Goal: Transaction & Acquisition: Purchase product/service

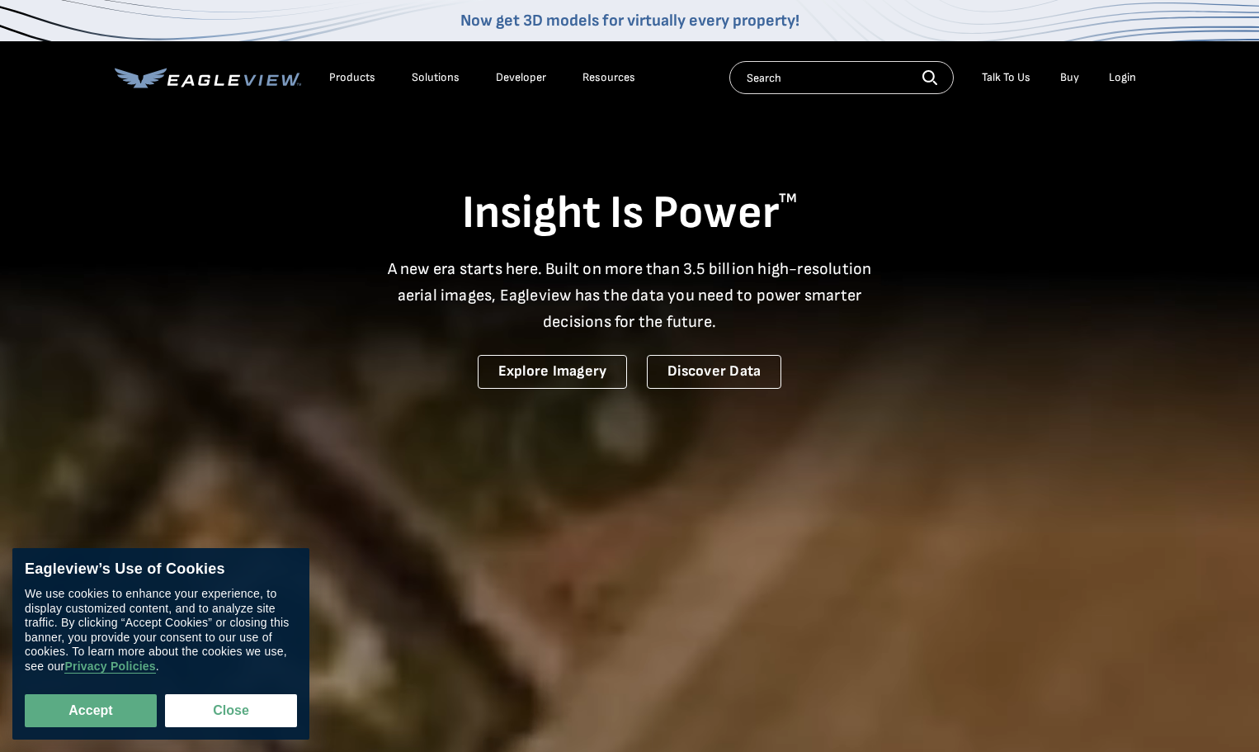
click at [1126, 73] on div "Login" at bounding box center [1122, 77] width 27 height 15
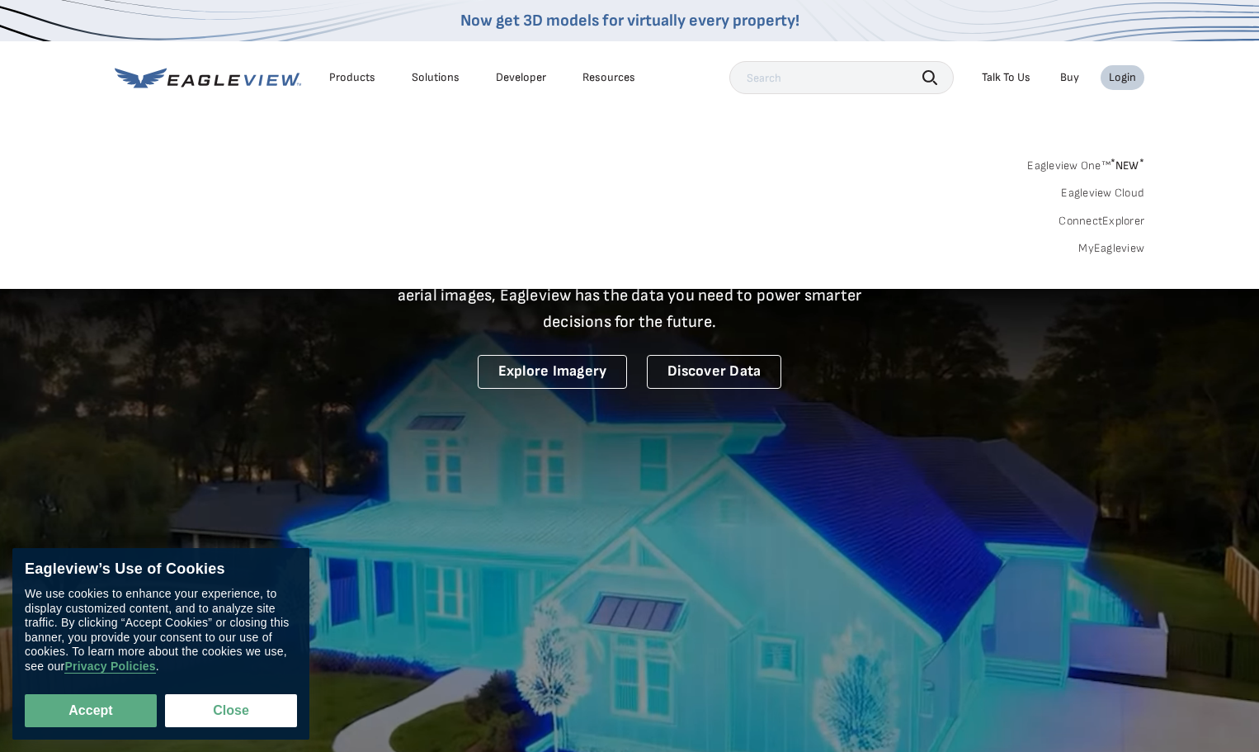
click at [1099, 247] on link "MyEagleview" at bounding box center [1111, 248] width 66 height 15
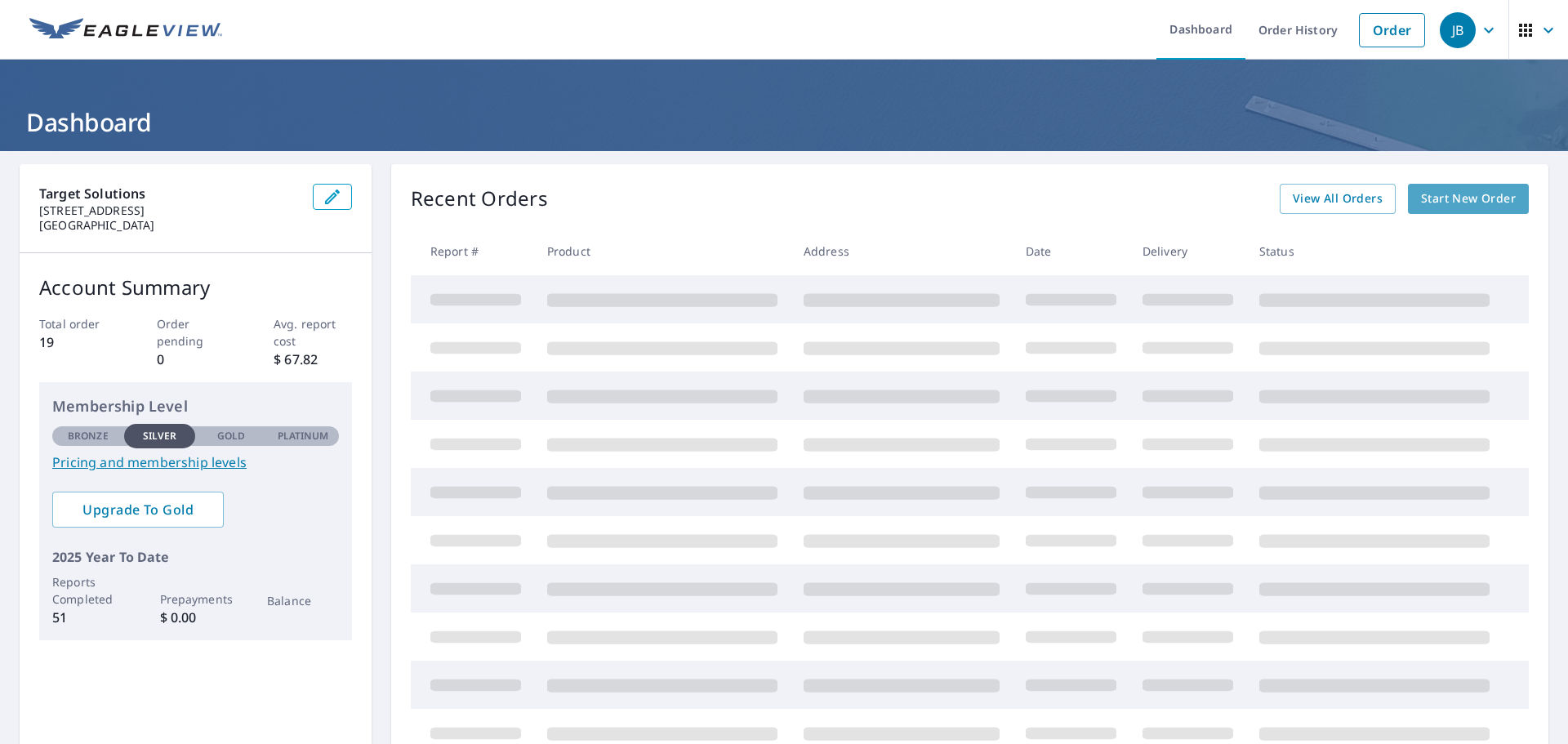
click at [1455, 203] on span "Start New Order" at bounding box center [1469, 199] width 95 height 21
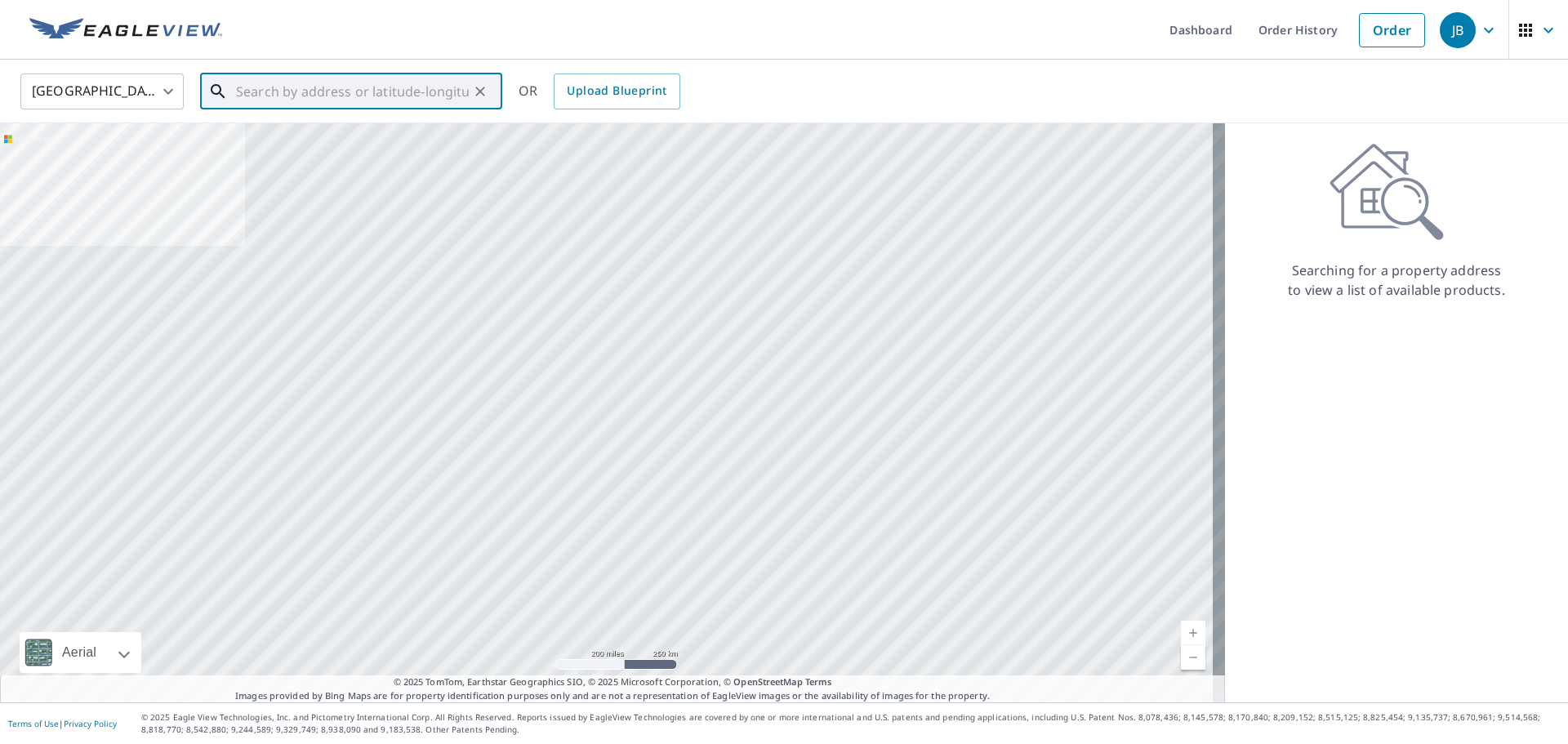
click at [313, 95] on input "text" at bounding box center [351, 91] width 233 height 46
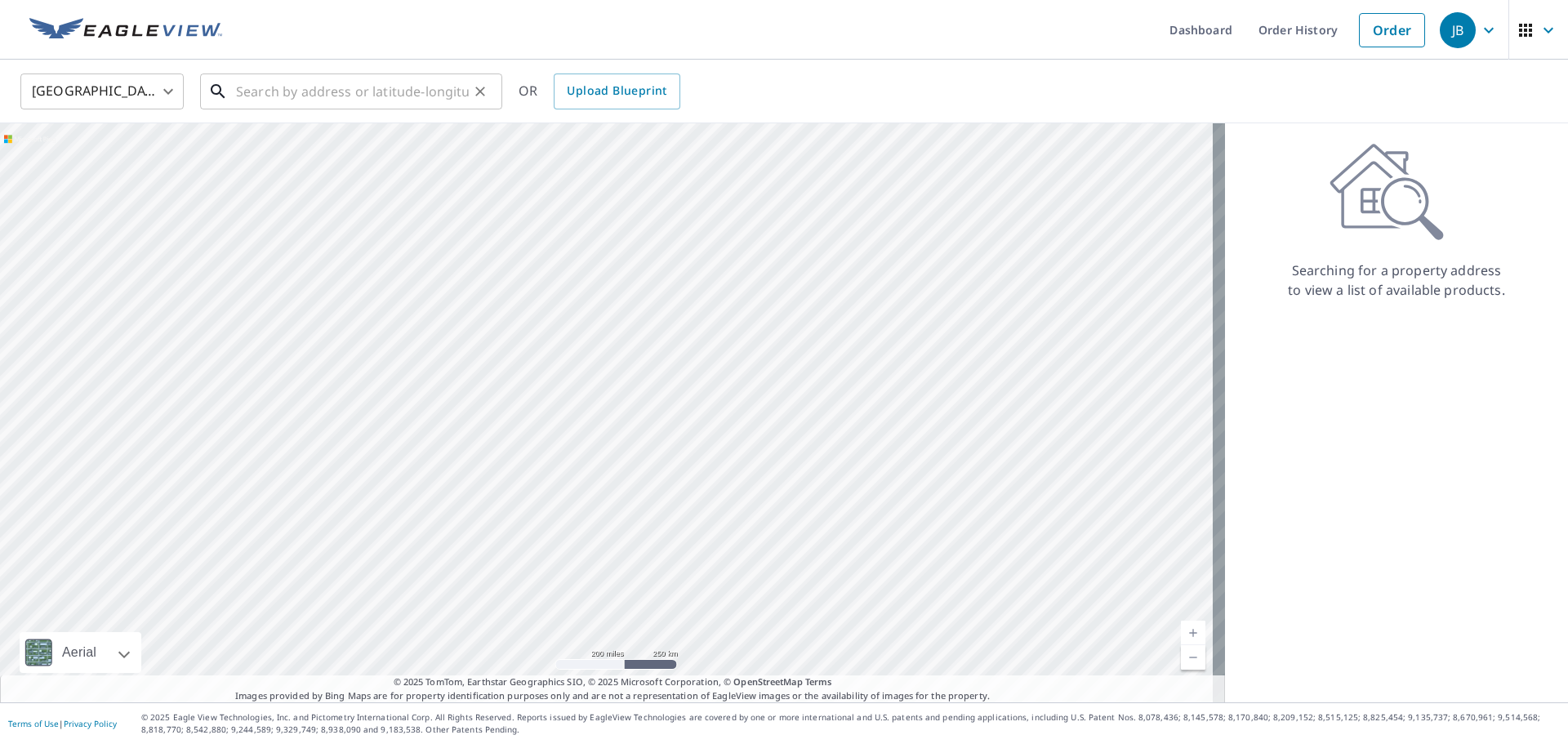
click at [291, 89] on input "text" at bounding box center [351, 91] width 233 height 46
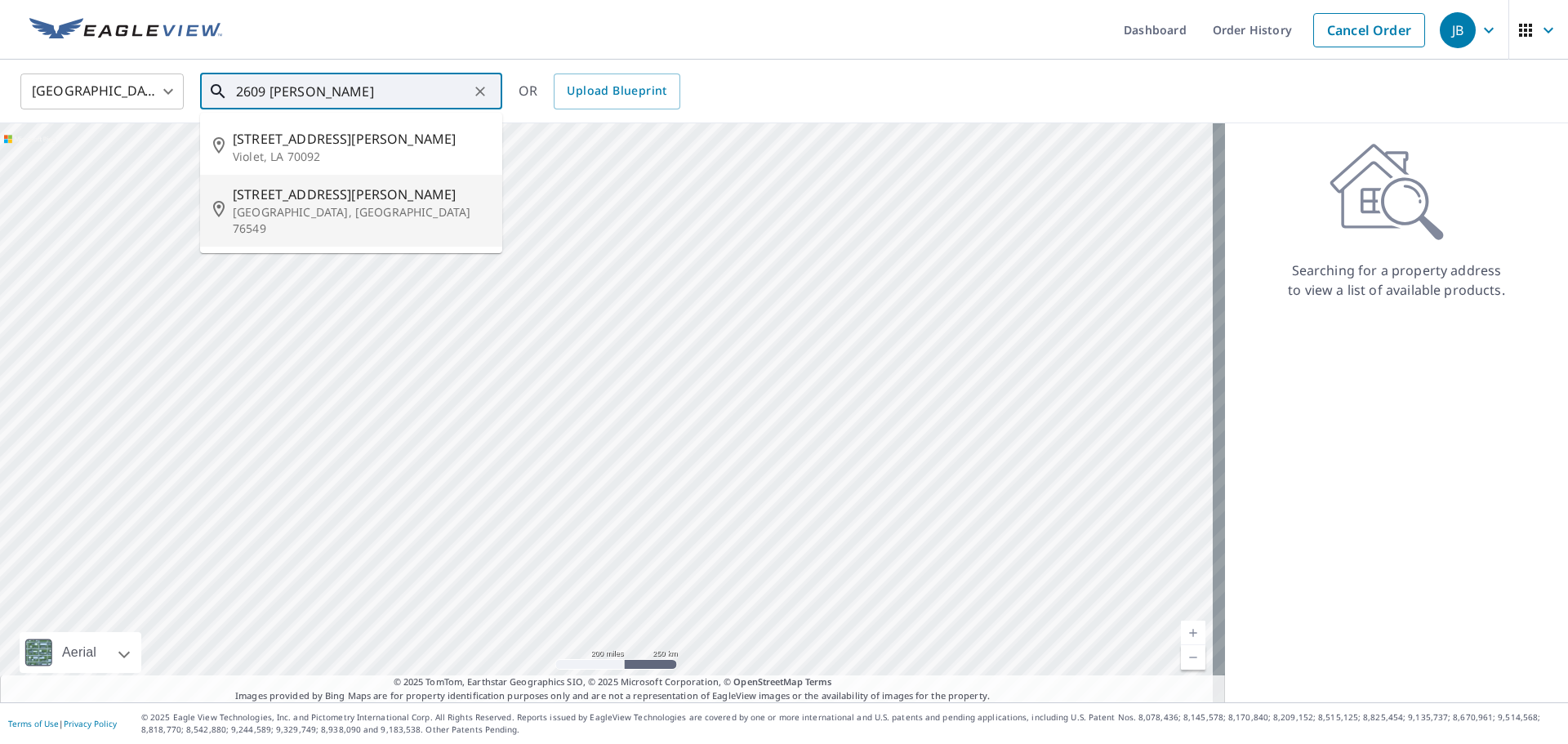
click at [287, 195] on span "[STREET_ADDRESS][PERSON_NAME]" at bounding box center [360, 194] width 256 height 20
type input "[STREET_ADDRESS][PERSON_NAME][PERSON_NAME]"
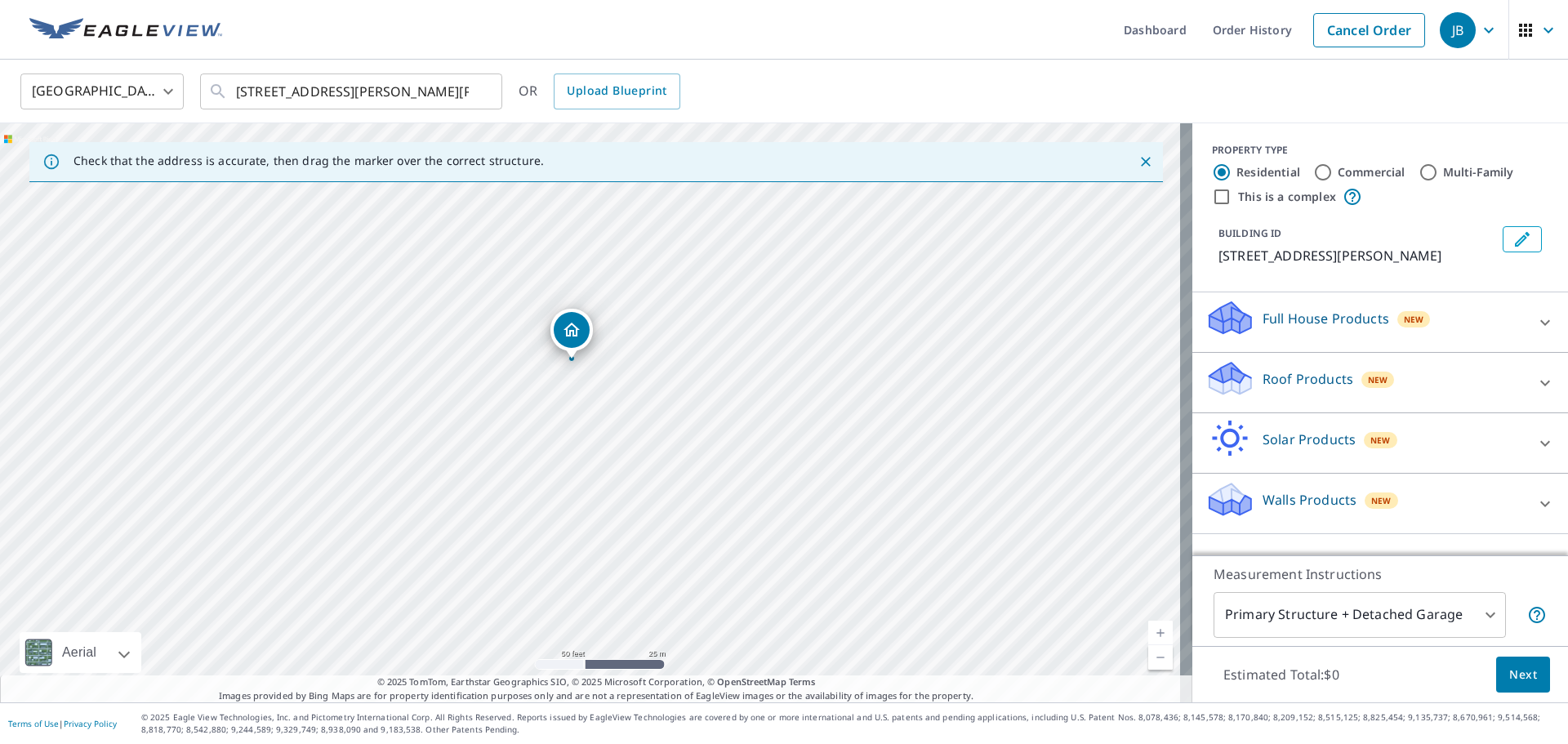
click at [1473, 387] on div "Roof Products New" at bounding box center [1365, 382] width 320 height 46
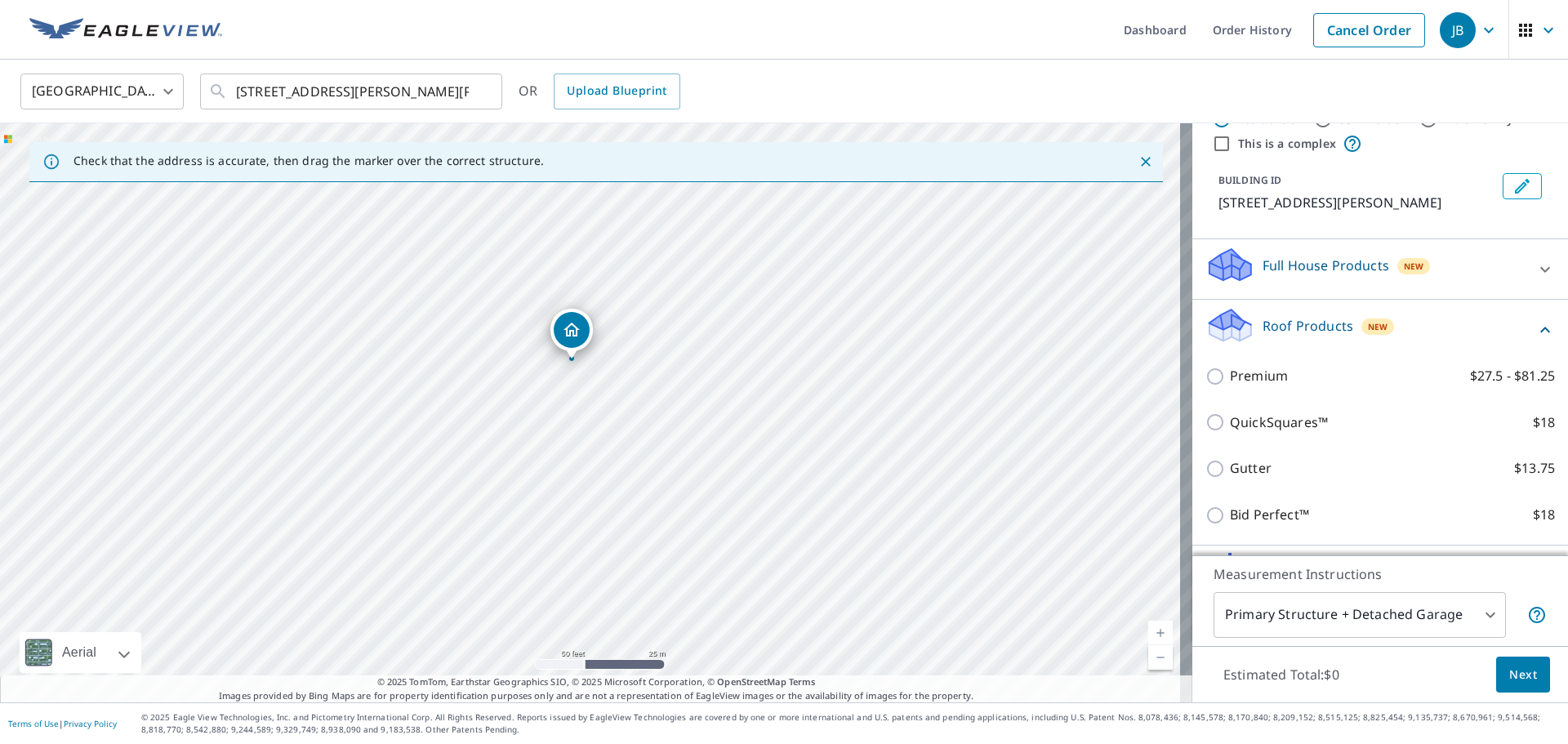
scroll to position [82, 0]
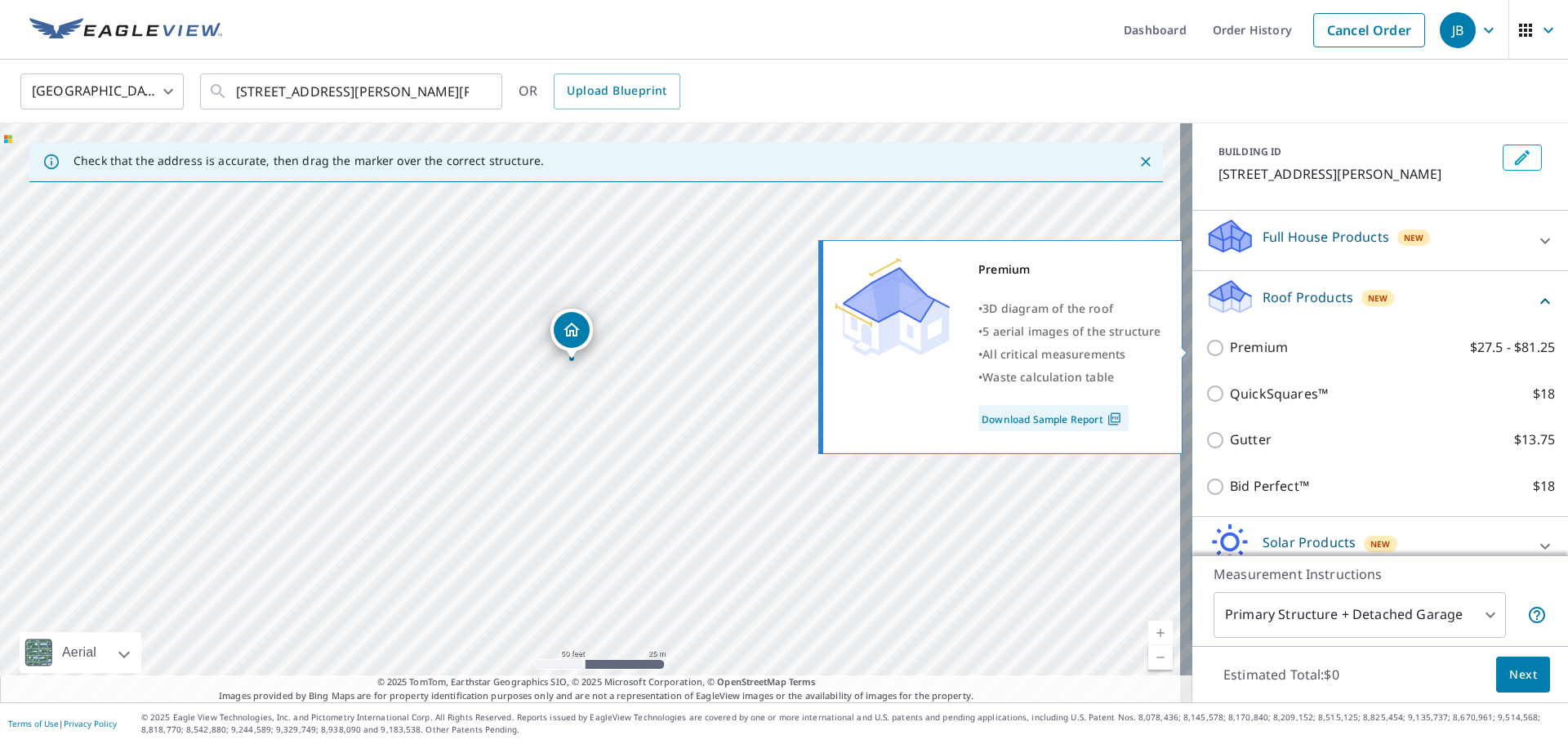
click at [1208, 348] on input "Premium $27.5 - $81.25" at bounding box center [1218, 348] width 25 height 20
checkbox input "true"
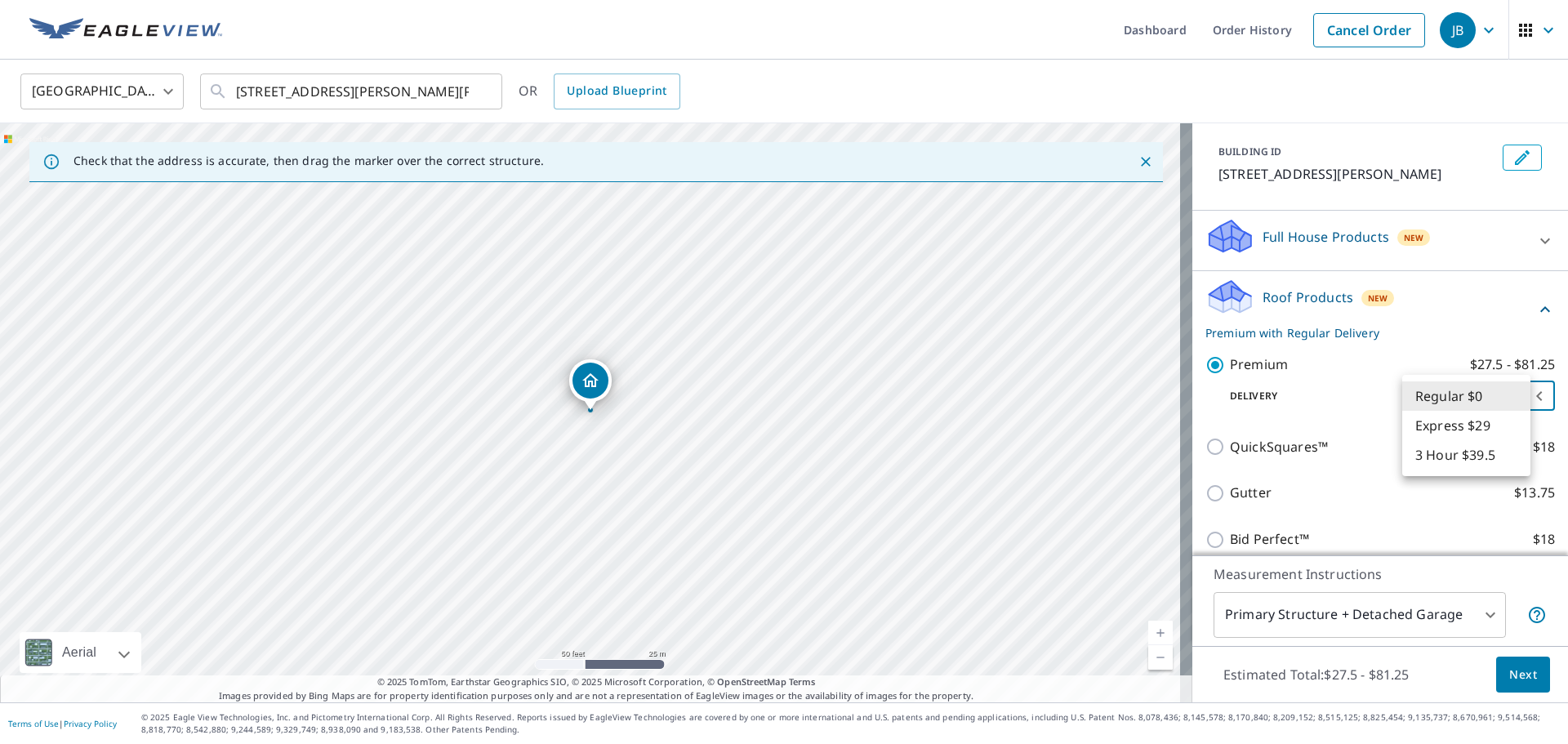
click at [1439, 394] on body "JB JB Dashboard Order History Cancel Order JB [GEOGRAPHIC_DATA] [GEOGRAPHIC_DAT…" at bounding box center [784, 372] width 1568 height 744
click at [1439, 394] on li "Regular $0" at bounding box center [1467, 396] width 129 height 30
click at [1516, 672] on span "Next" at bounding box center [1523, 675] width 28 height 21
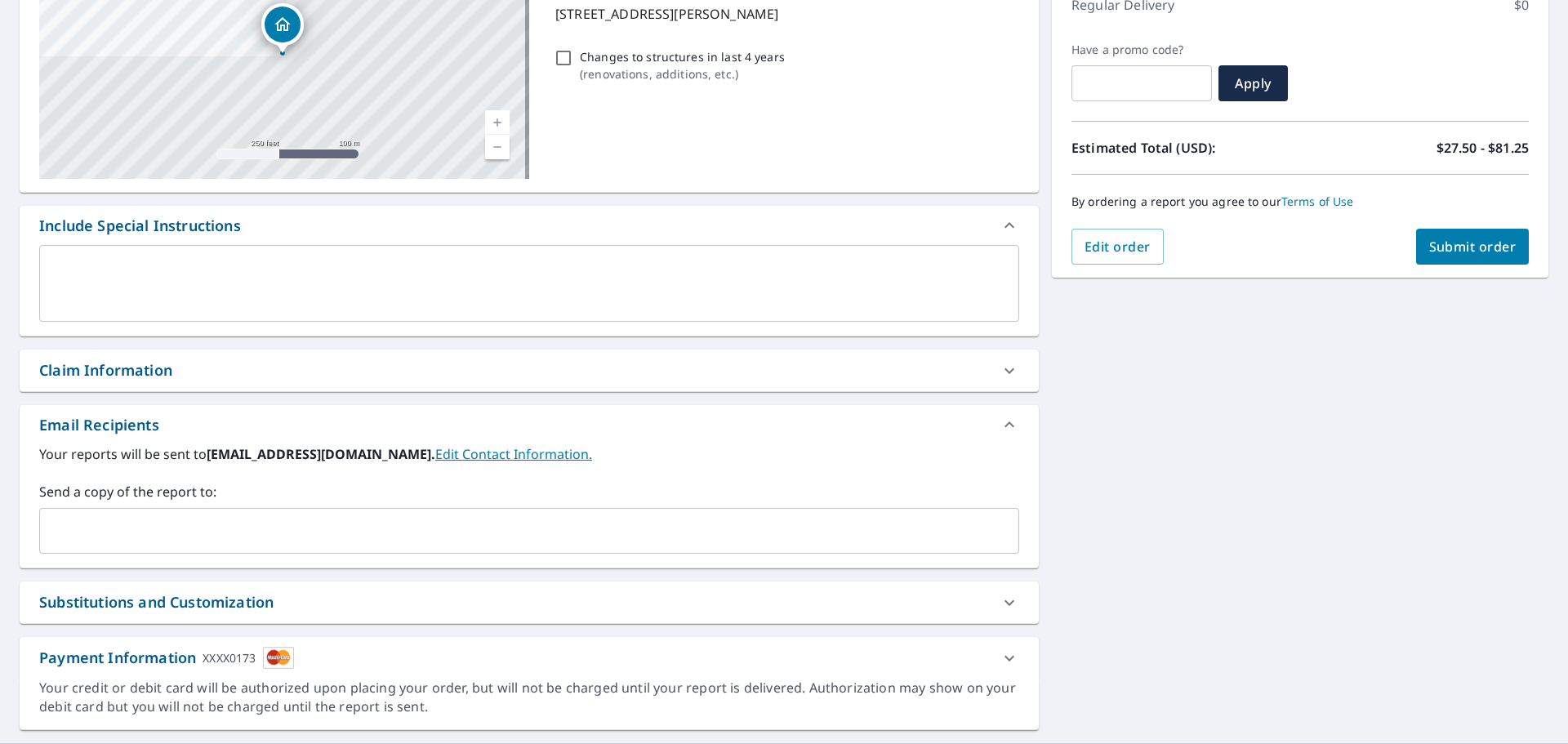
scroll to position [245, 0]
click at [1000, 375] on icon at bounding box center [1010, 369] width 20 height 20
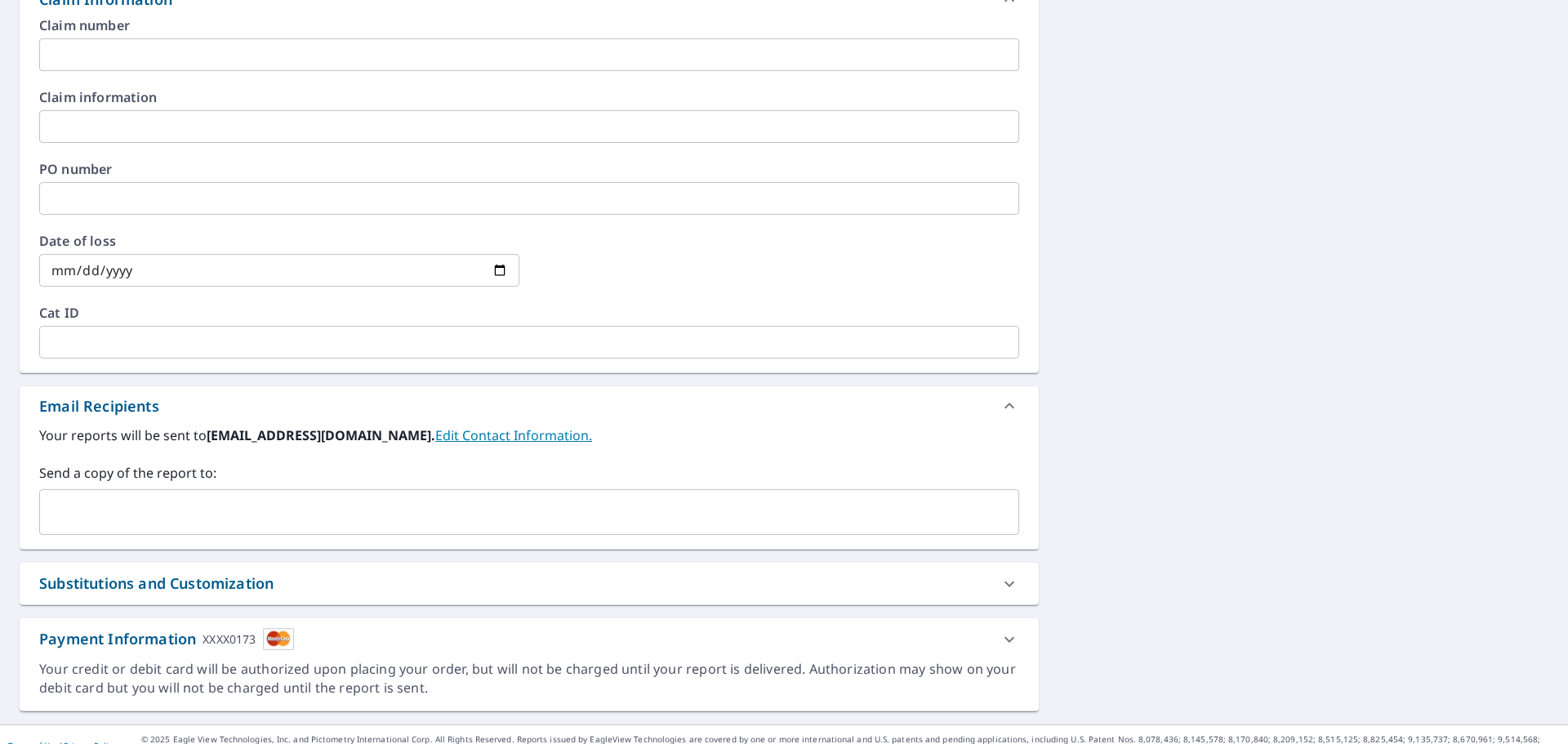
scroll to position [635, 0]
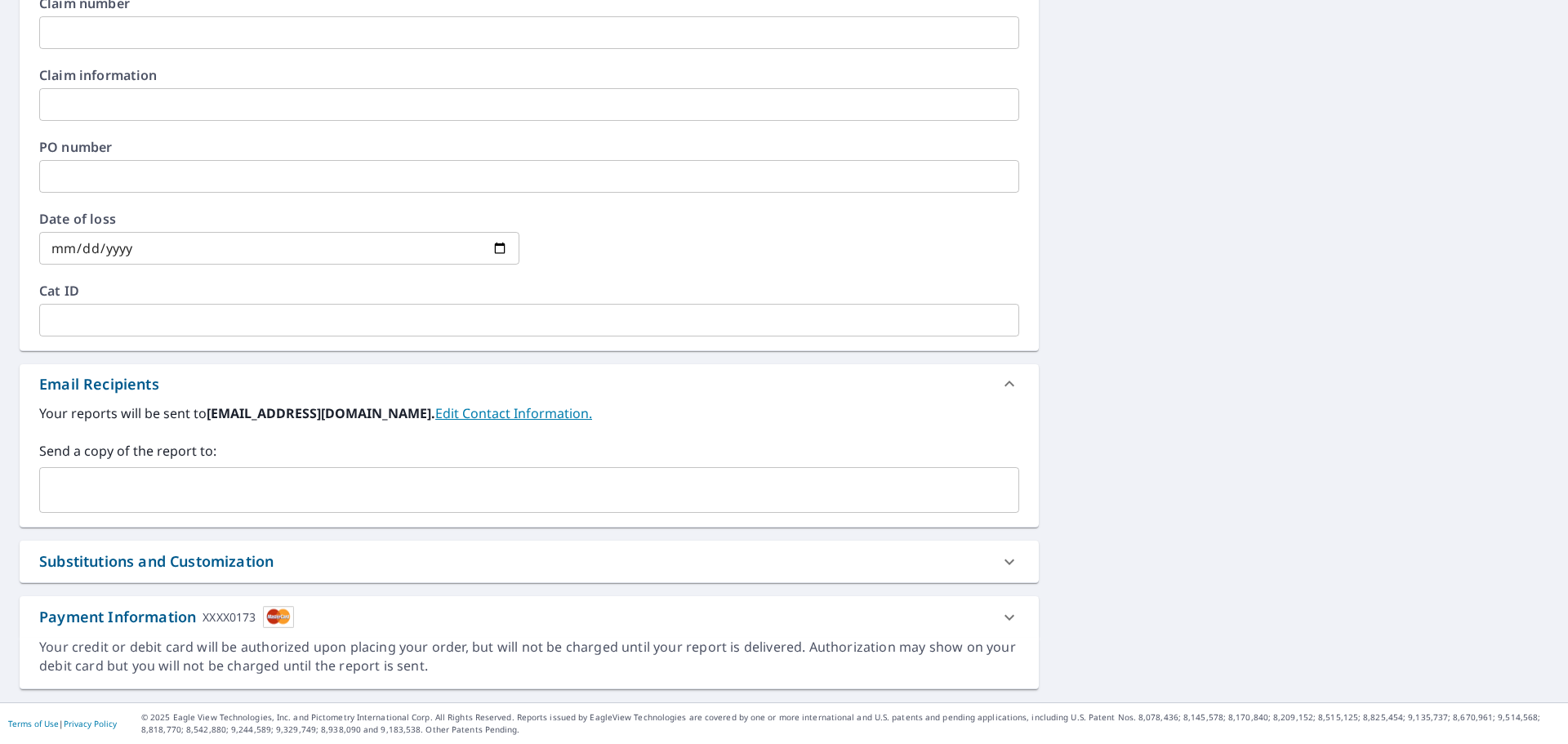
click at [410, 495] on input "text" at bounding box center [517, 489] width 941 height 31
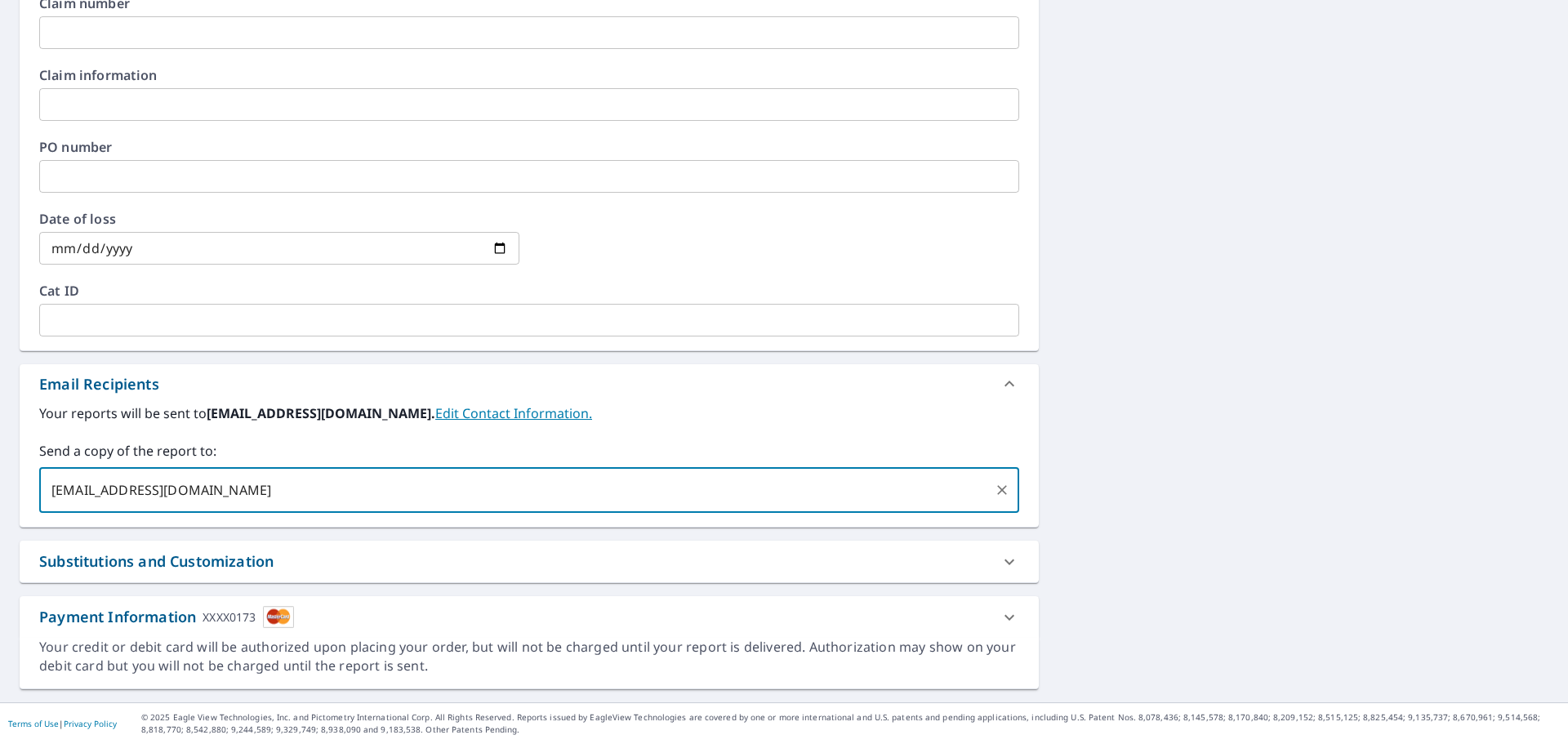
type input "[EMAIL_ADDRESS][DOMAIN_NAME]"
click at [1049, 381] on div "[STREET_ADDRESS][PERSON_NAME][PERSON_NAME] Aerial Road A standard road map Aeri…" at bounding box center [784, 109] width 1568 height 1186
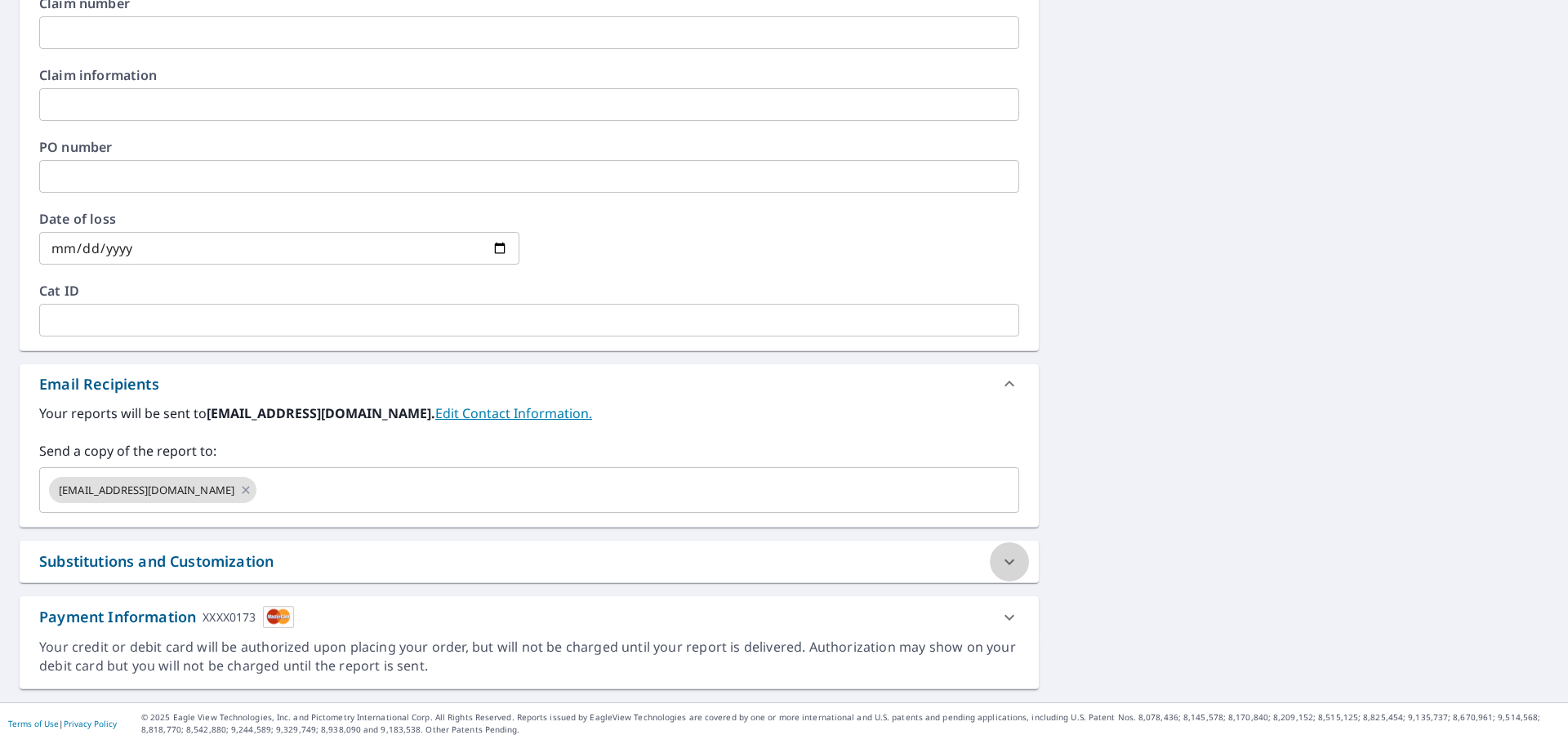
click at [1007, 563] on icon at bounding box center [1010, 562] width 20 height 20
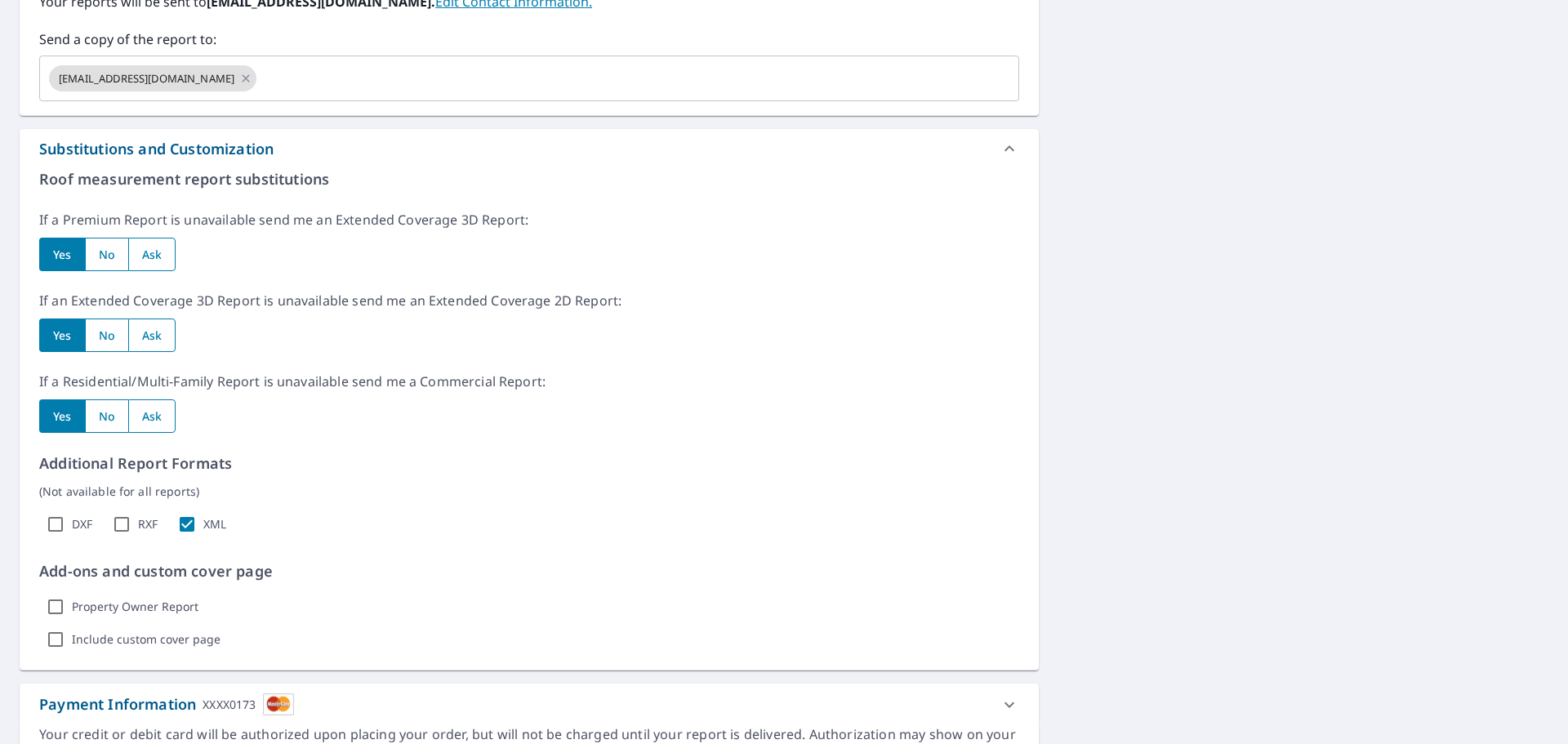
scroll to position [1125, 0]
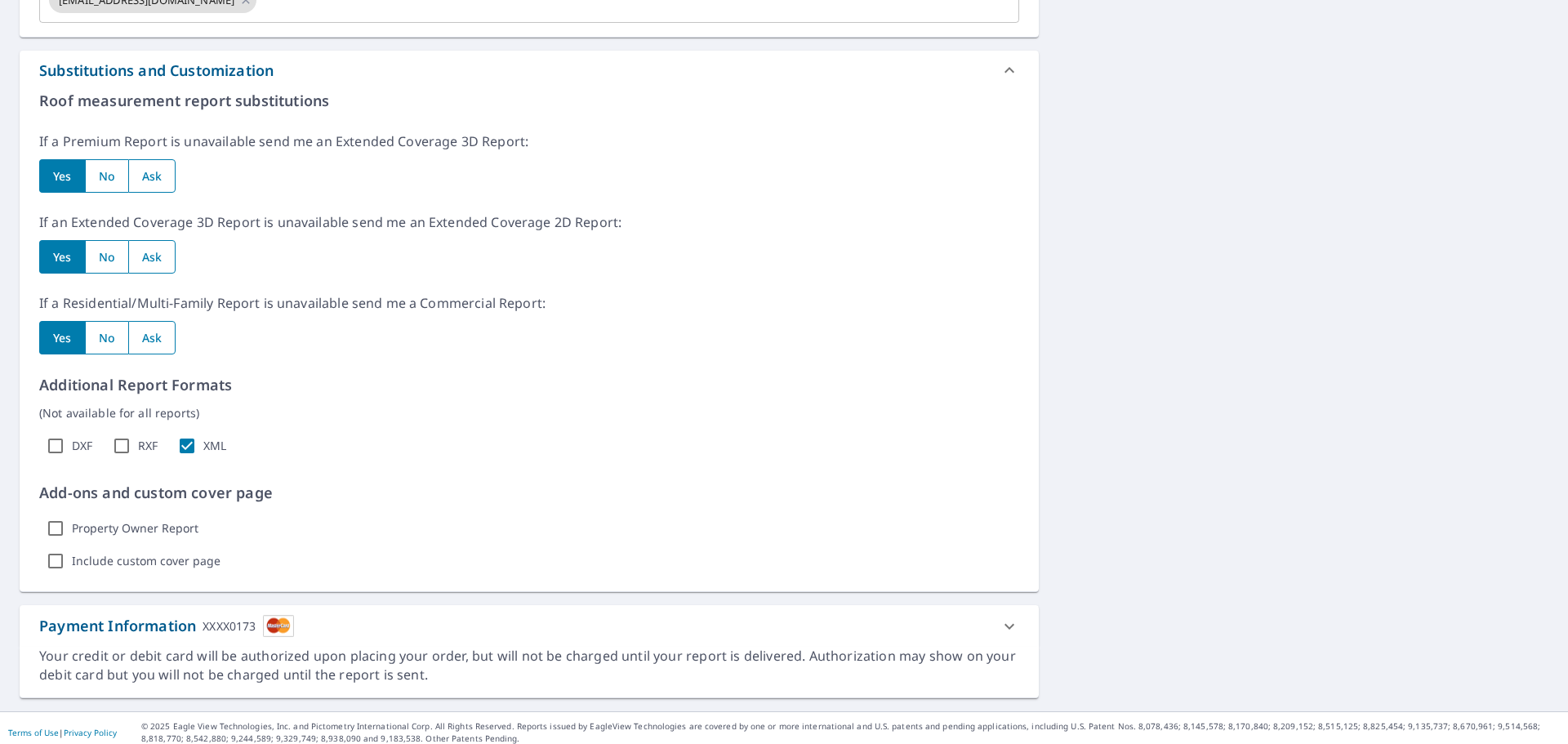
click at [1000, 73] on icon at bounding box center [1010, 70] width 20 height 20
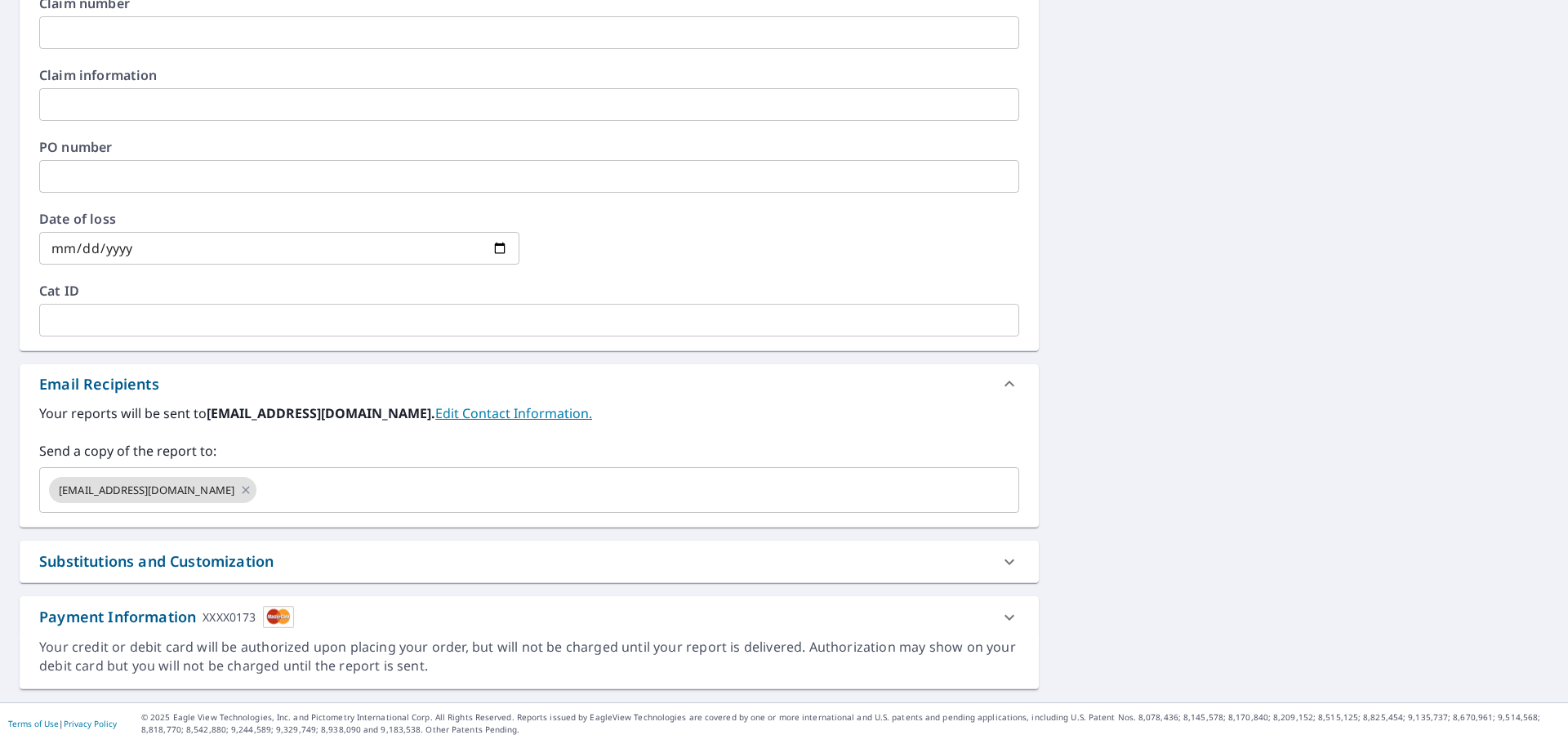
scroll to position [635, 0]
click at [990, 616] on div at bounding box center [1010, 617] width 40 height 40
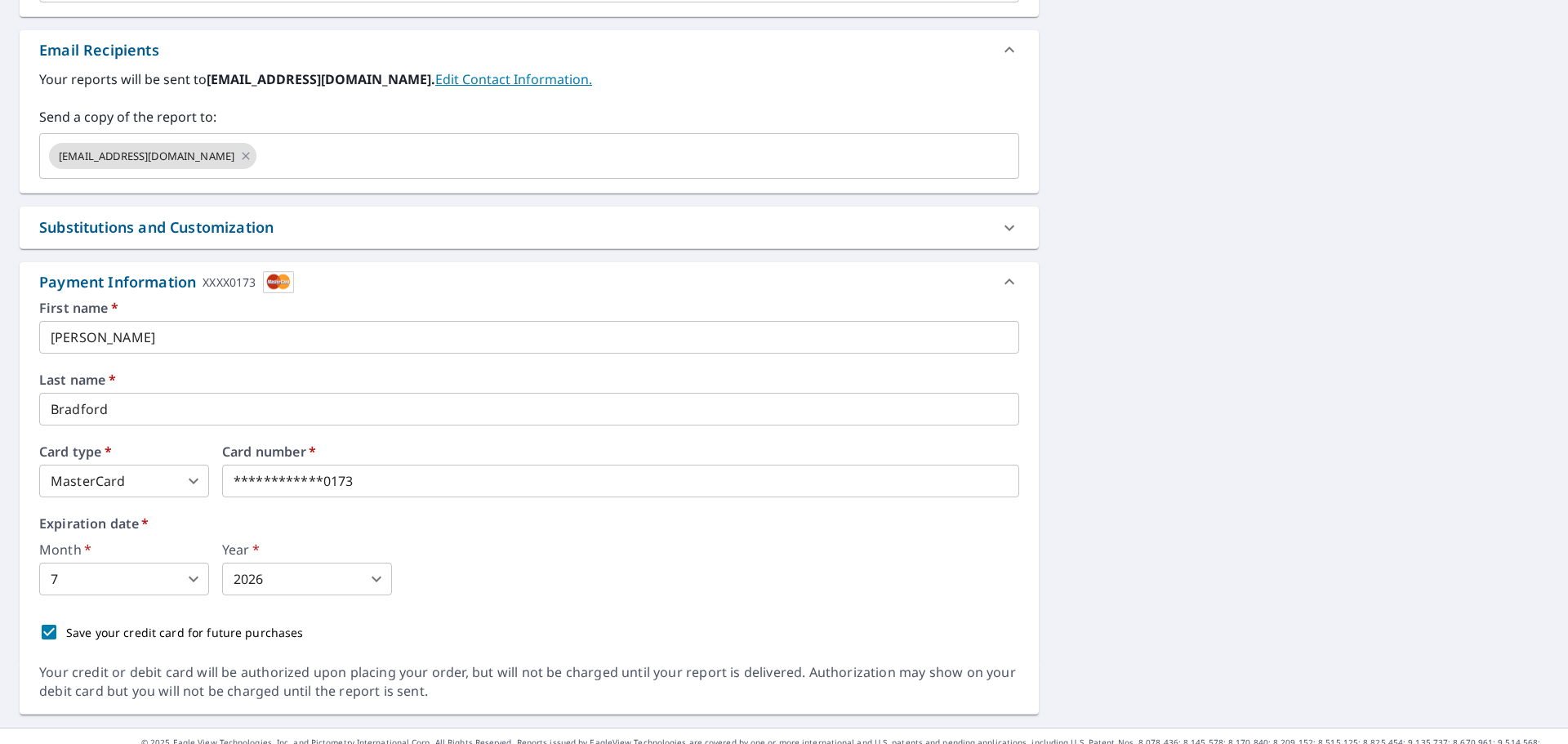
scroll to position [994, 0]
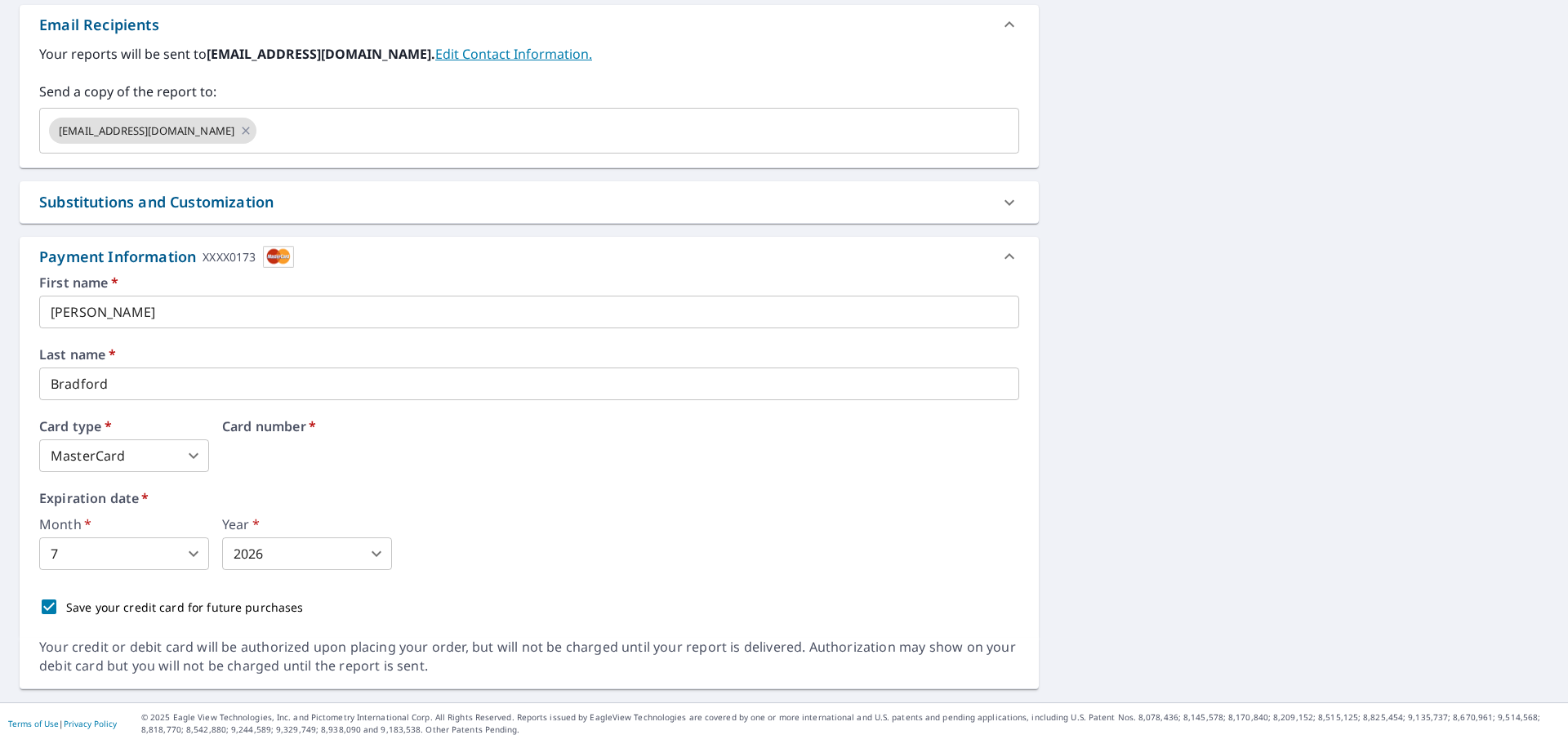
drag, startPoint x: 407, startPoint y: 453, endPoint x: 213, endPoint y: 459, distance: 194.1
click at [961, 596] on div "Save your credit card for future purchases" at bounding box center [530, 606] width 980 height 35
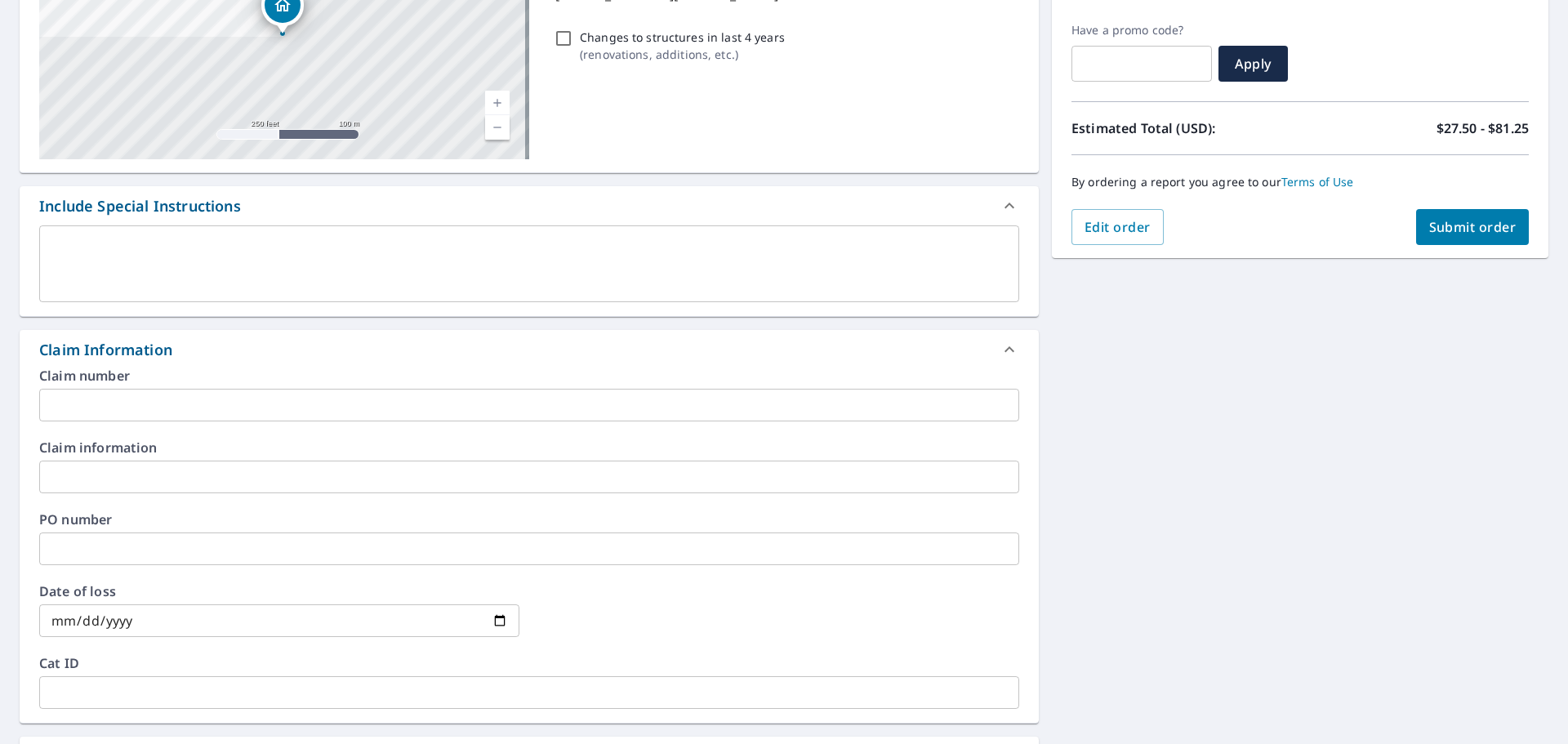
scroll to position [0, 0]
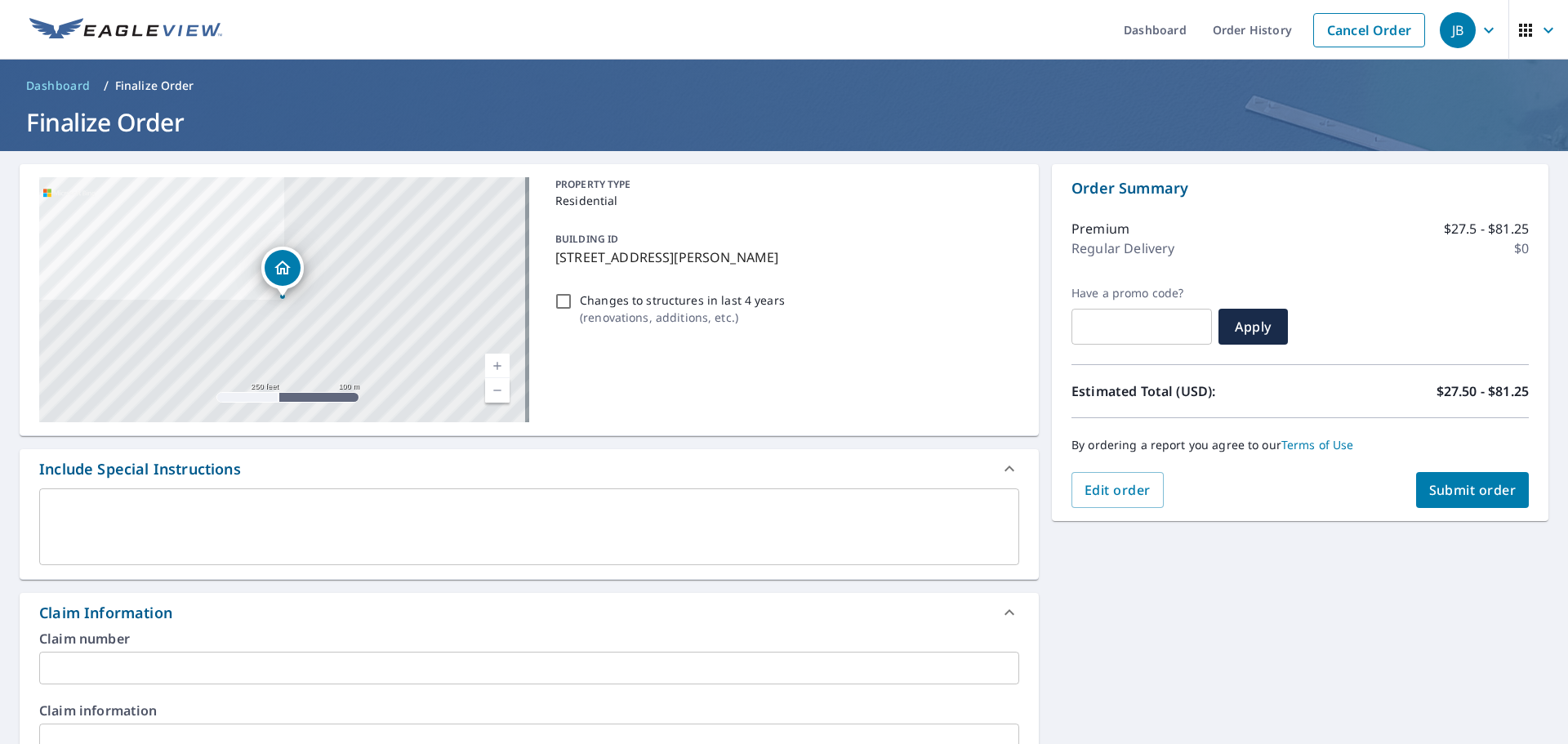
click at [1465, 497] on span "Submit order" at bounding box center [1473, 490] width 87 height 18
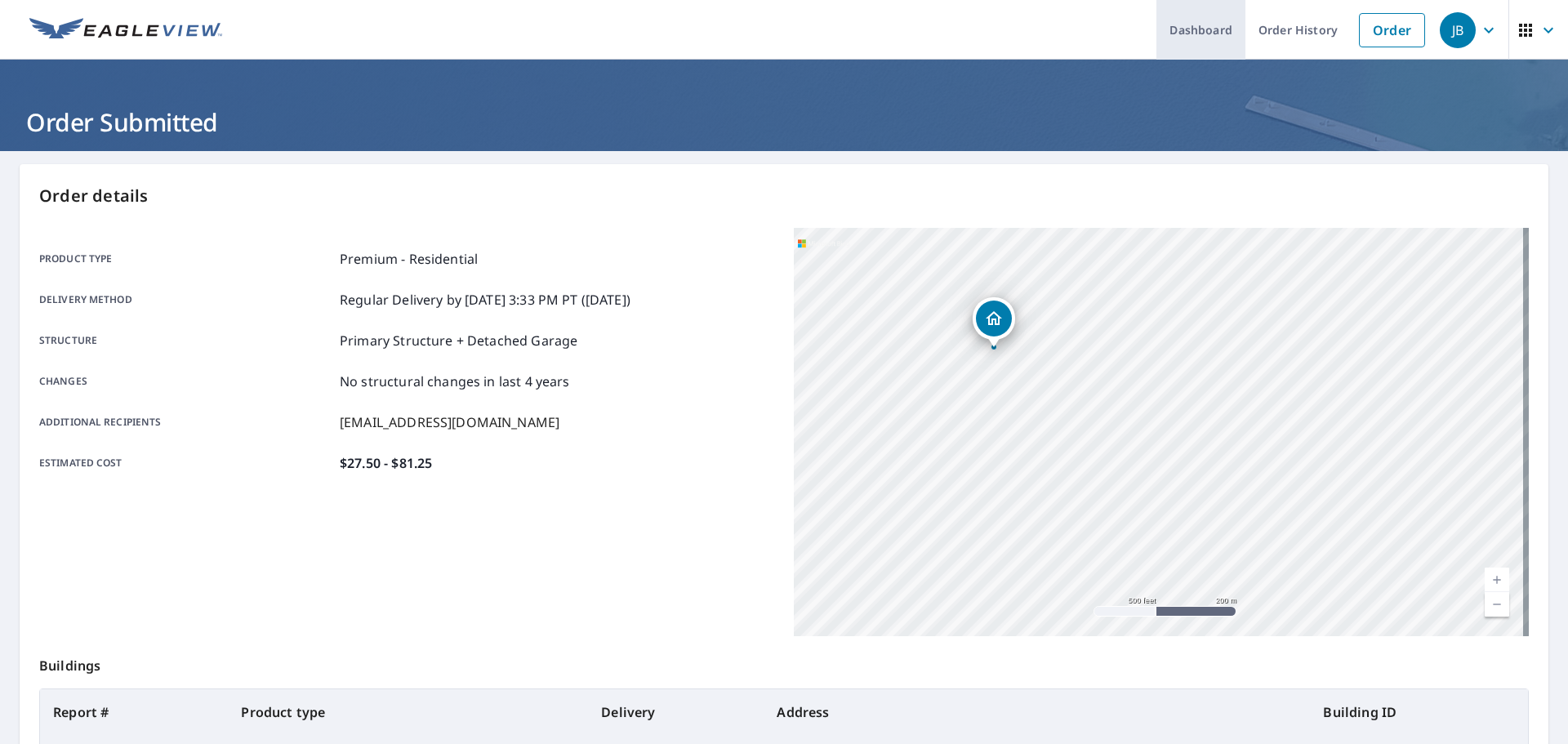
click at [1175, 38] on link "Dashboard" at bounding box center [1201, 30] width 89 height 59
